Goal: Task Accomplishment & Management: Manage account settings

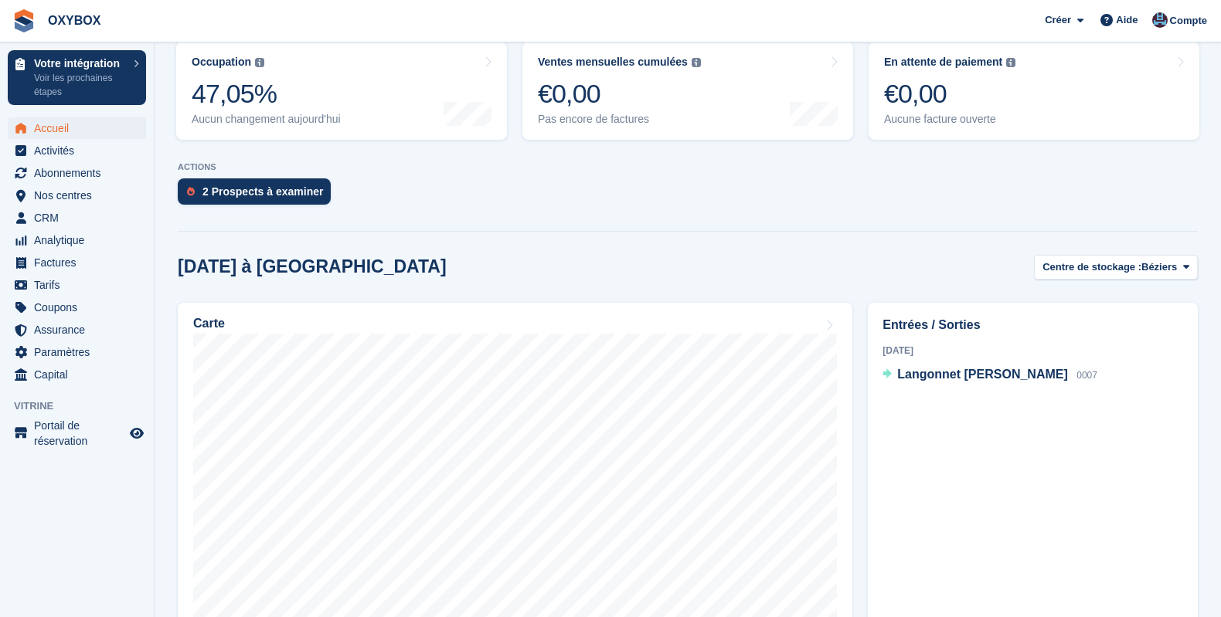
scroll to position [257, 0]
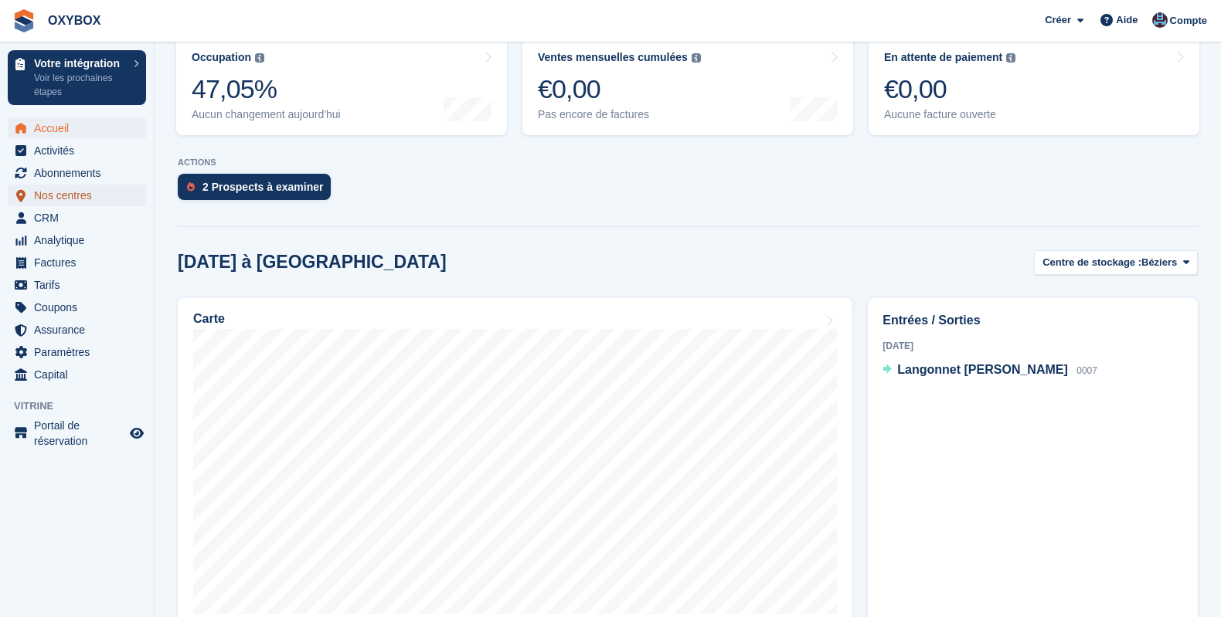
click at [42, 197] on span "Nos centres" at bounding box center [80, 196] width 93 height 22
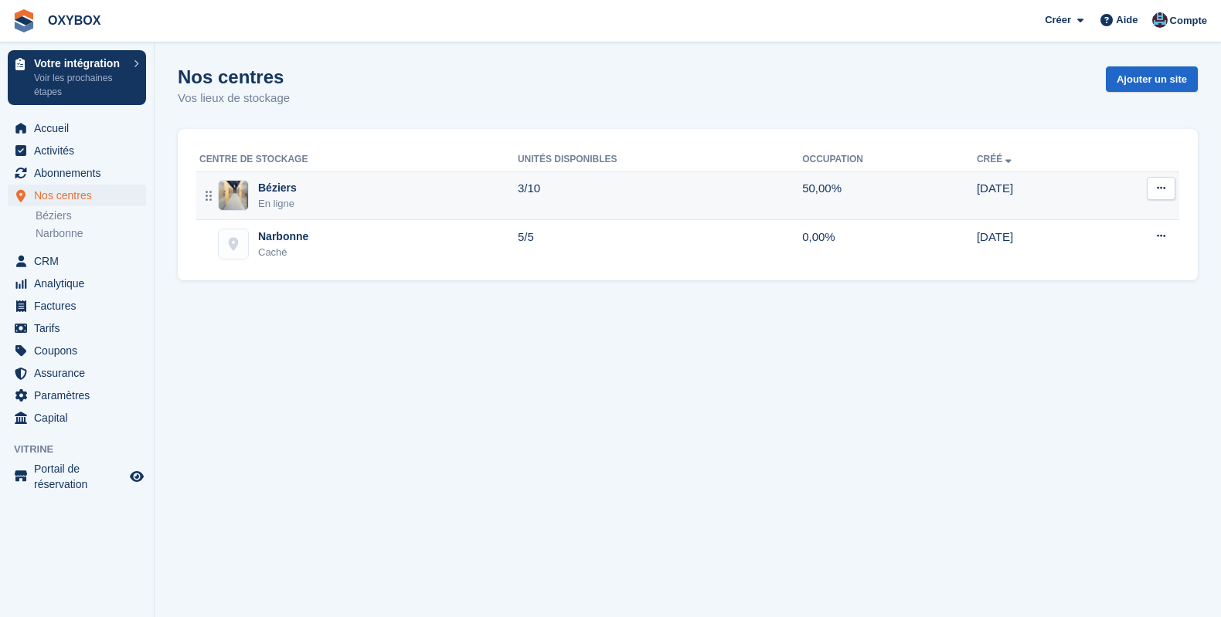
click at [1164, 186] on icon at bounding box center [1161, 188] width 9 height 10
click at [1081, 216] on p "Modifier le site" at bounding box center [1101, 219] width 134 height 20
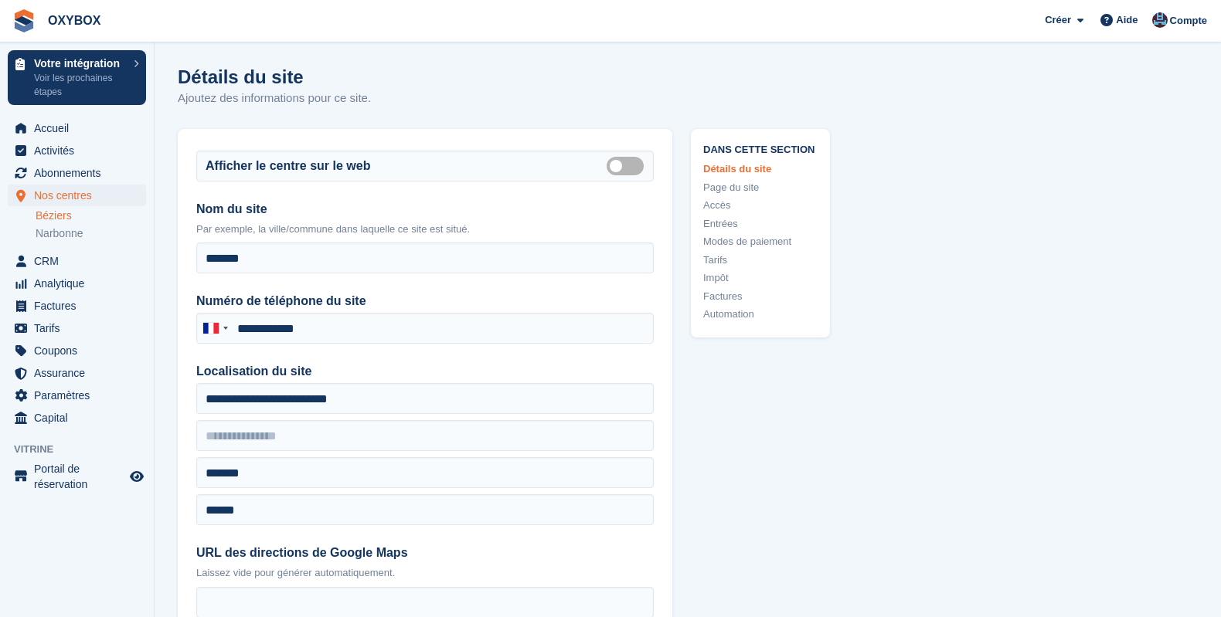
type input "**********"
click at [73, 190] on span "Nos centres" at bounding box center [80, 196] width 93 height 22
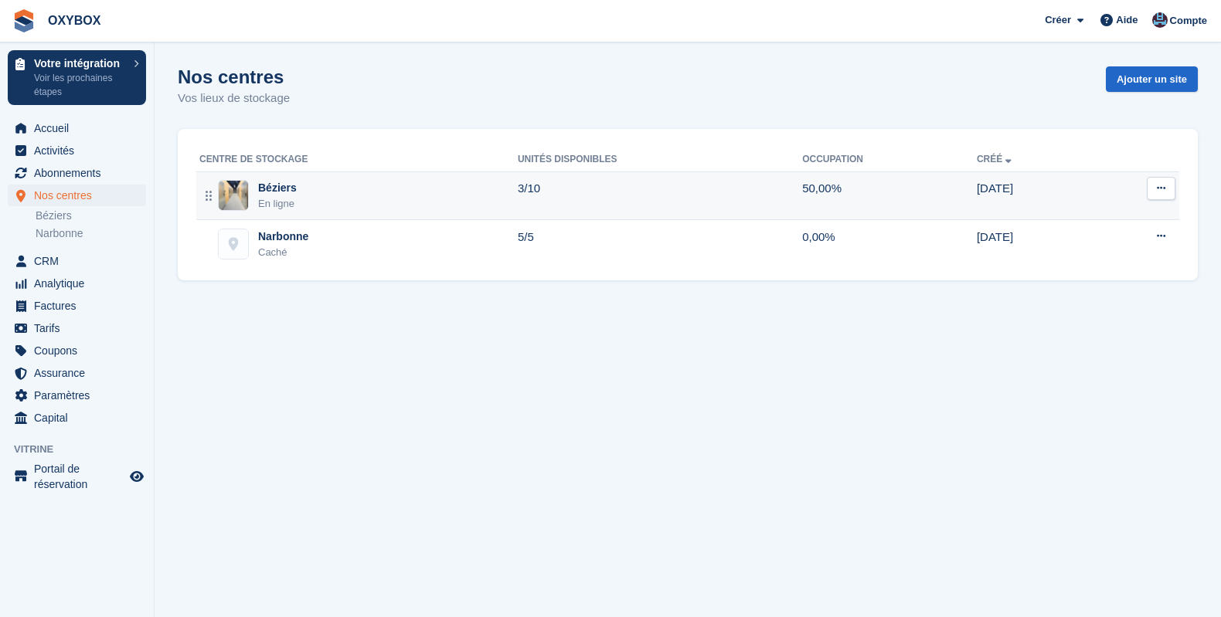
click at [461, 199] on div "Béziers En ligne" at bounding box center [358, 196] width 318 height 32
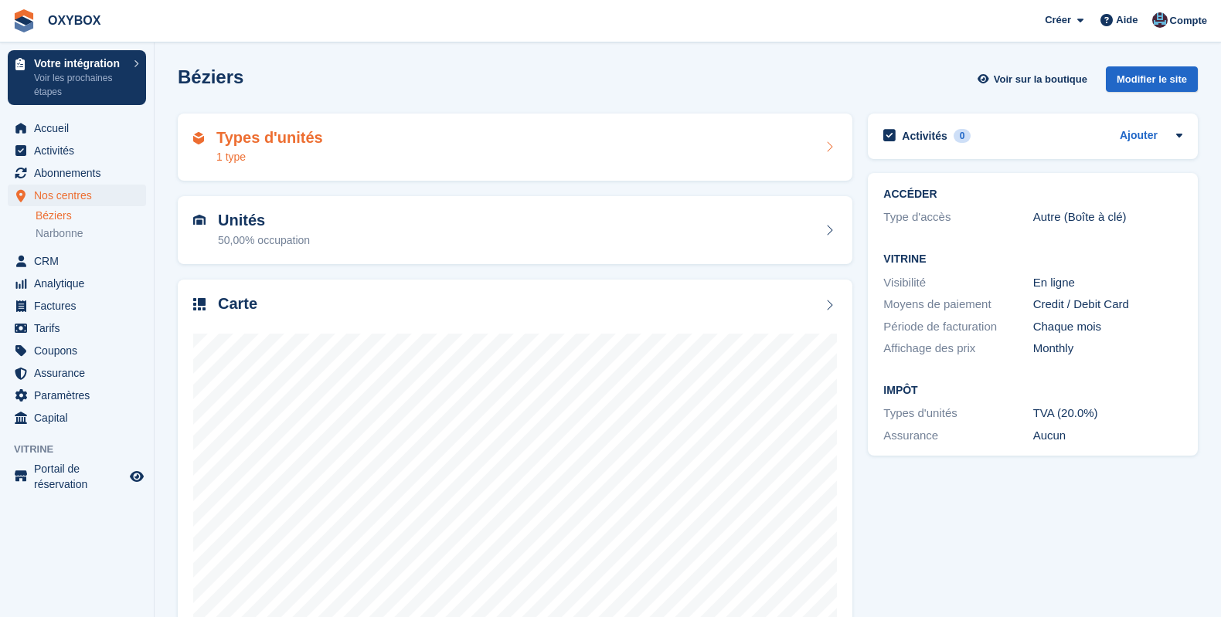
click at [574, 143] on div "Types d'unités 1 type" at bounding box center [515, 147] width 644 height 37
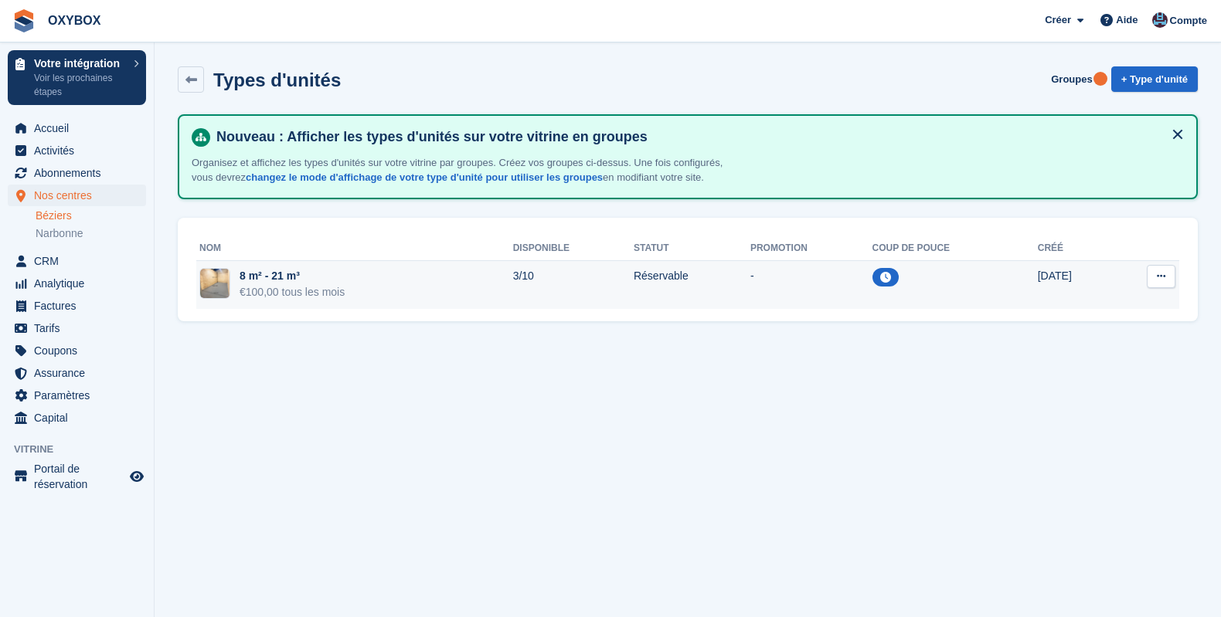
click at [634, 289] on td "Réservable" at bounding box center [692, 284] width 117 height 49
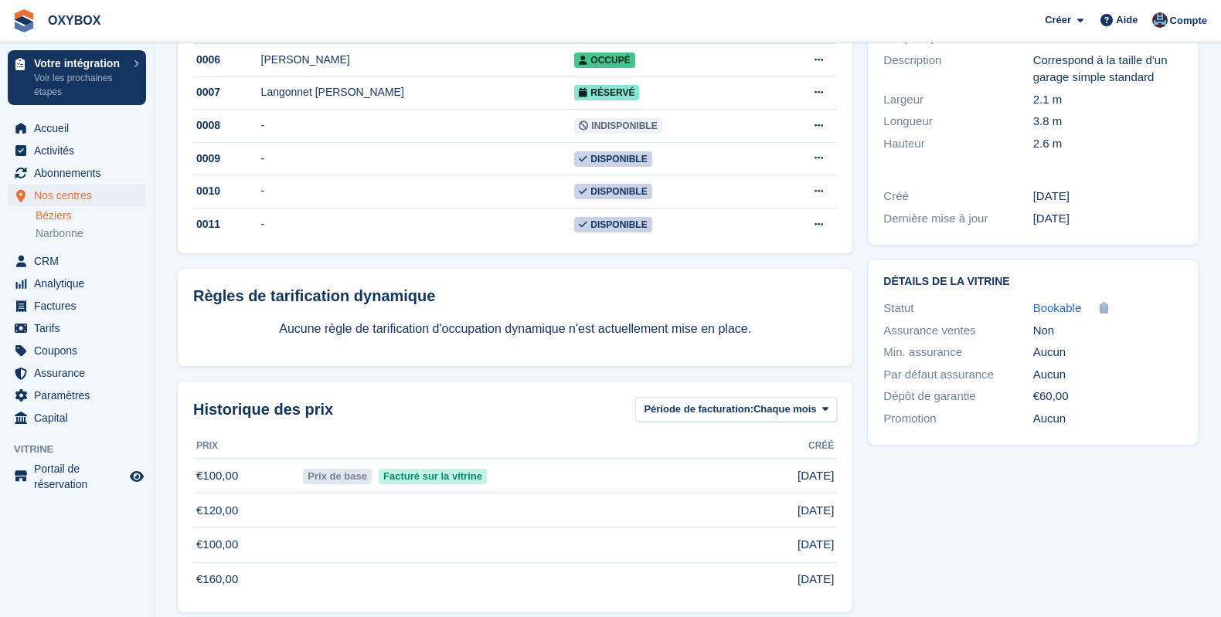
scroll to position [420, 0]
